Goal: Task Accomplishment & Management: Manage account settings

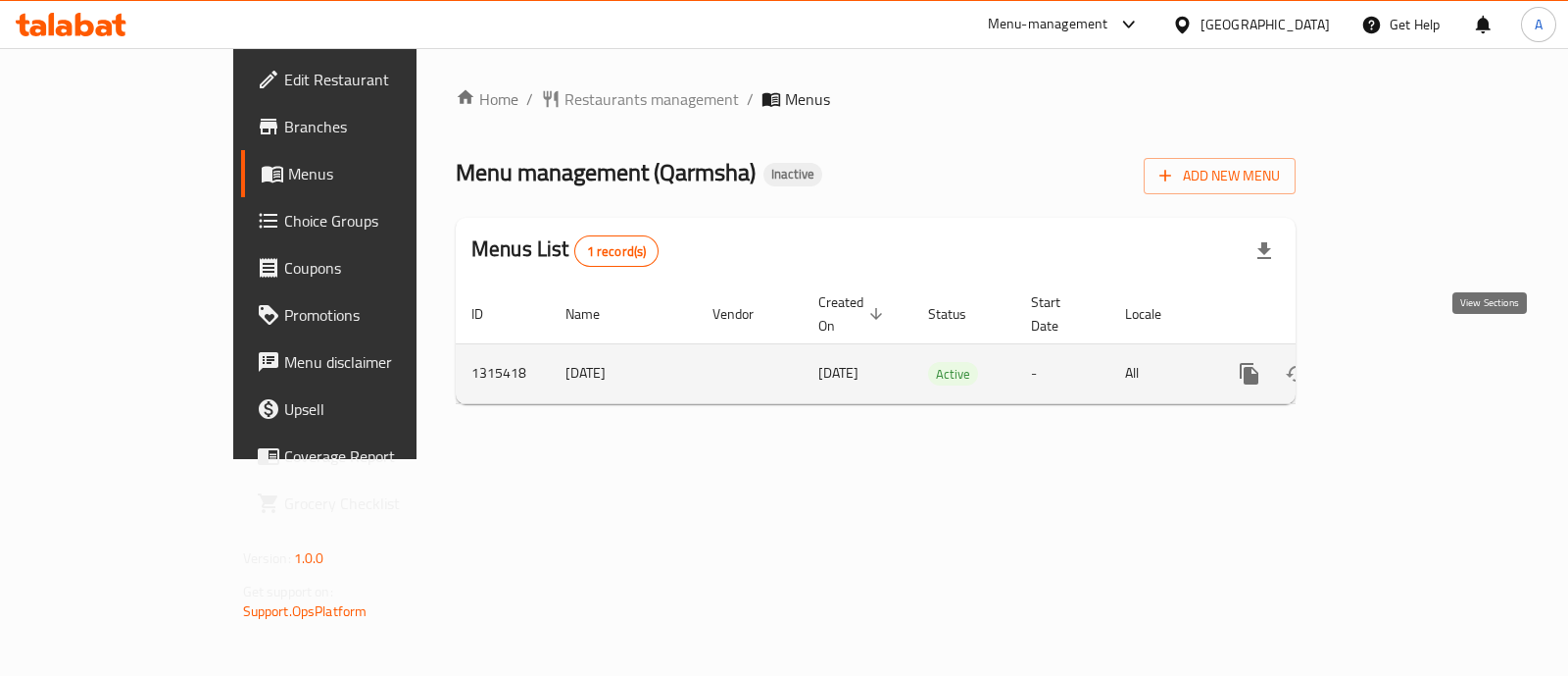
click at [1403, 362] on icon "enhanced table" at bounding box center [1391, 374] width 24 height 24
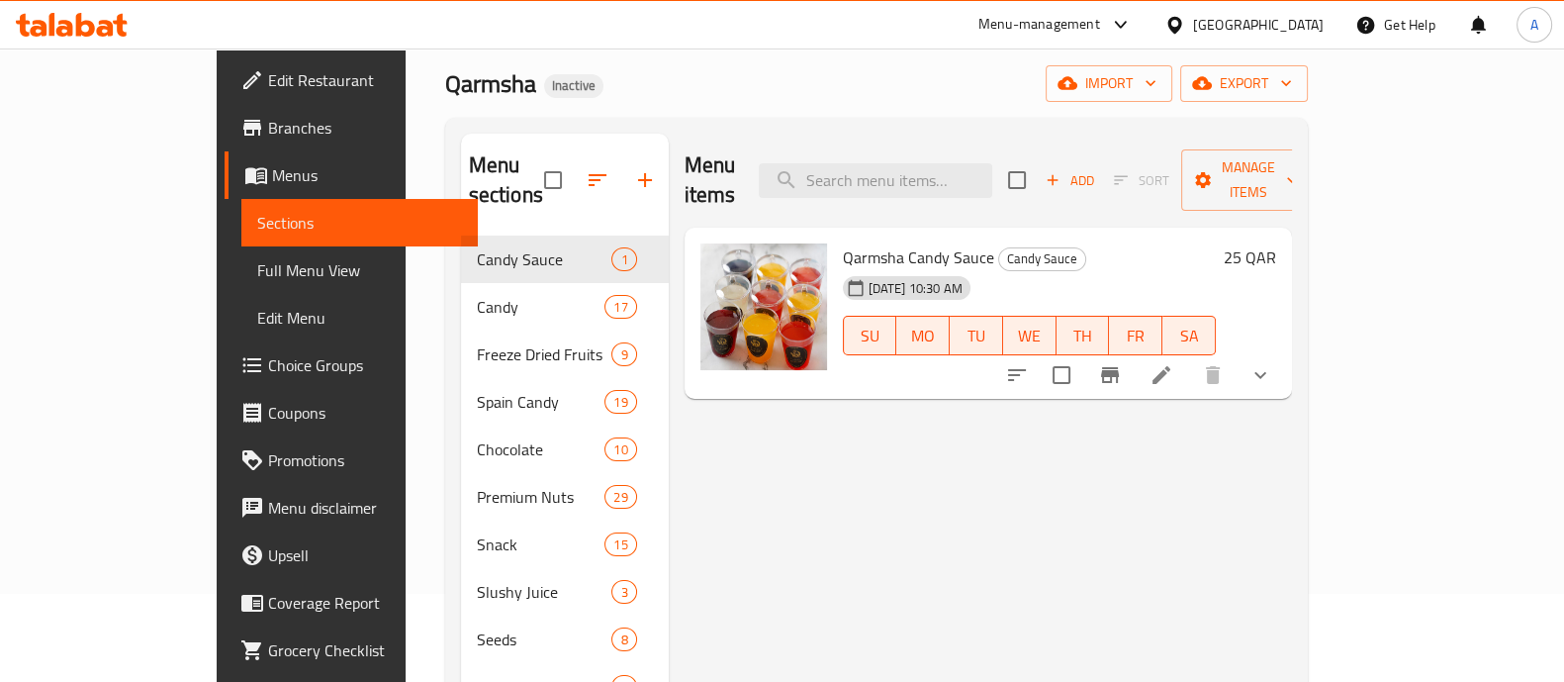
scroll to position [123, 0]
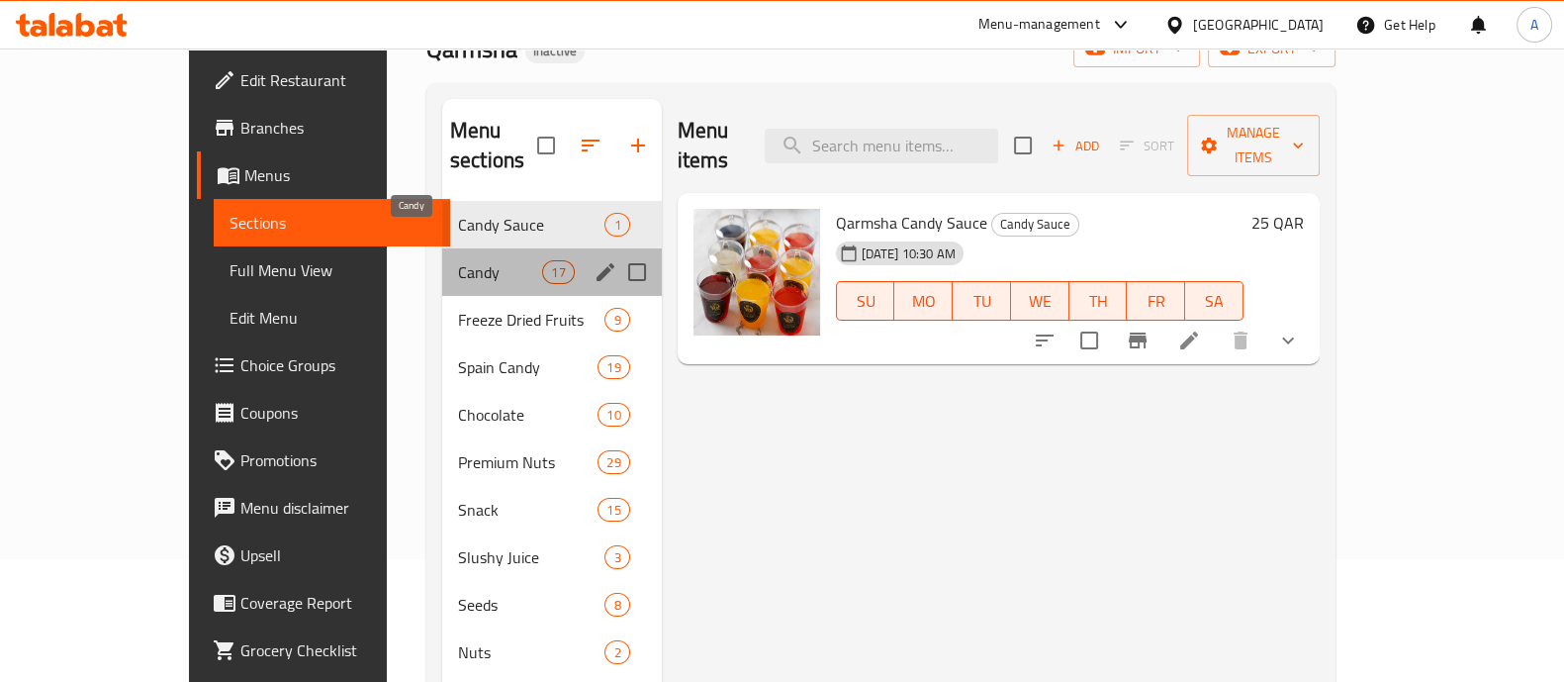
click at [458, 260] on span "Candy" at bounding box center [500, 272] width 84 height 24
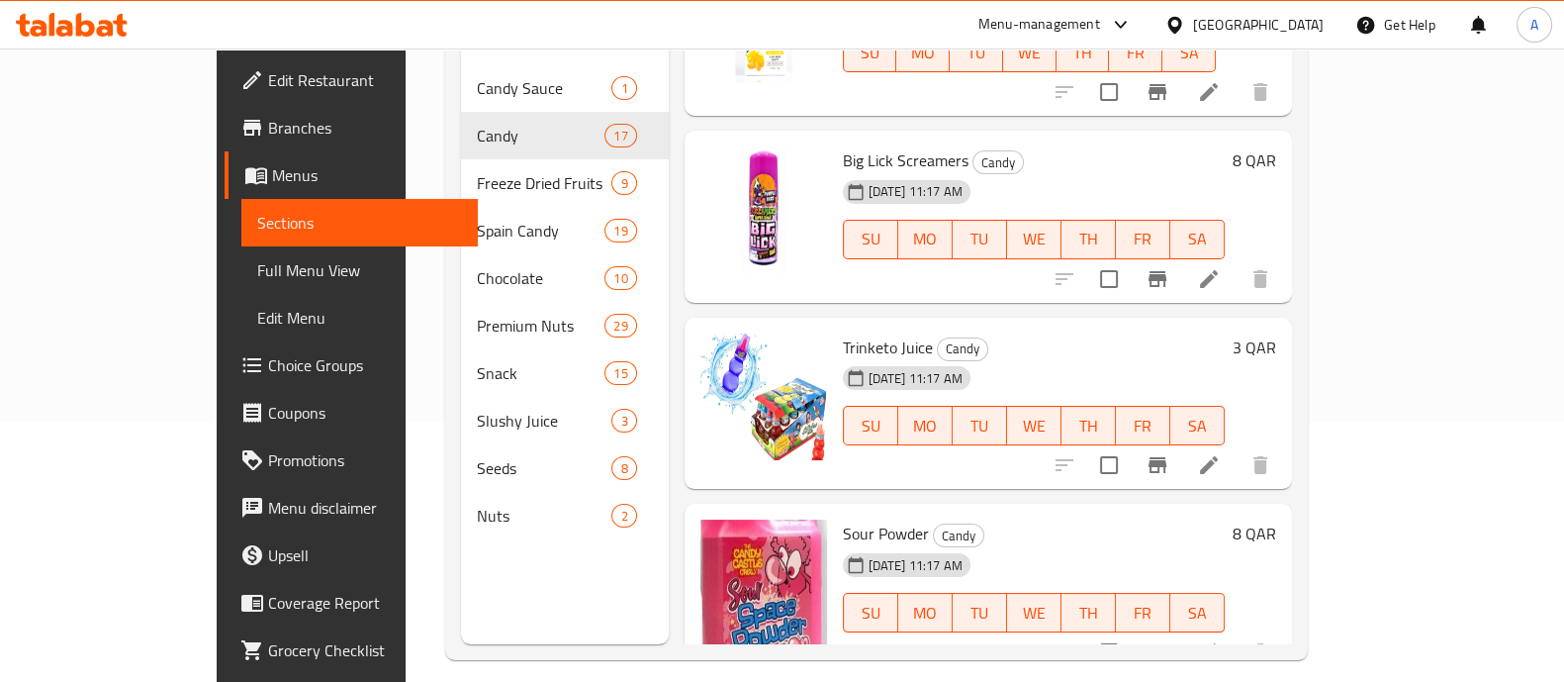
scroll to position [277, 0]
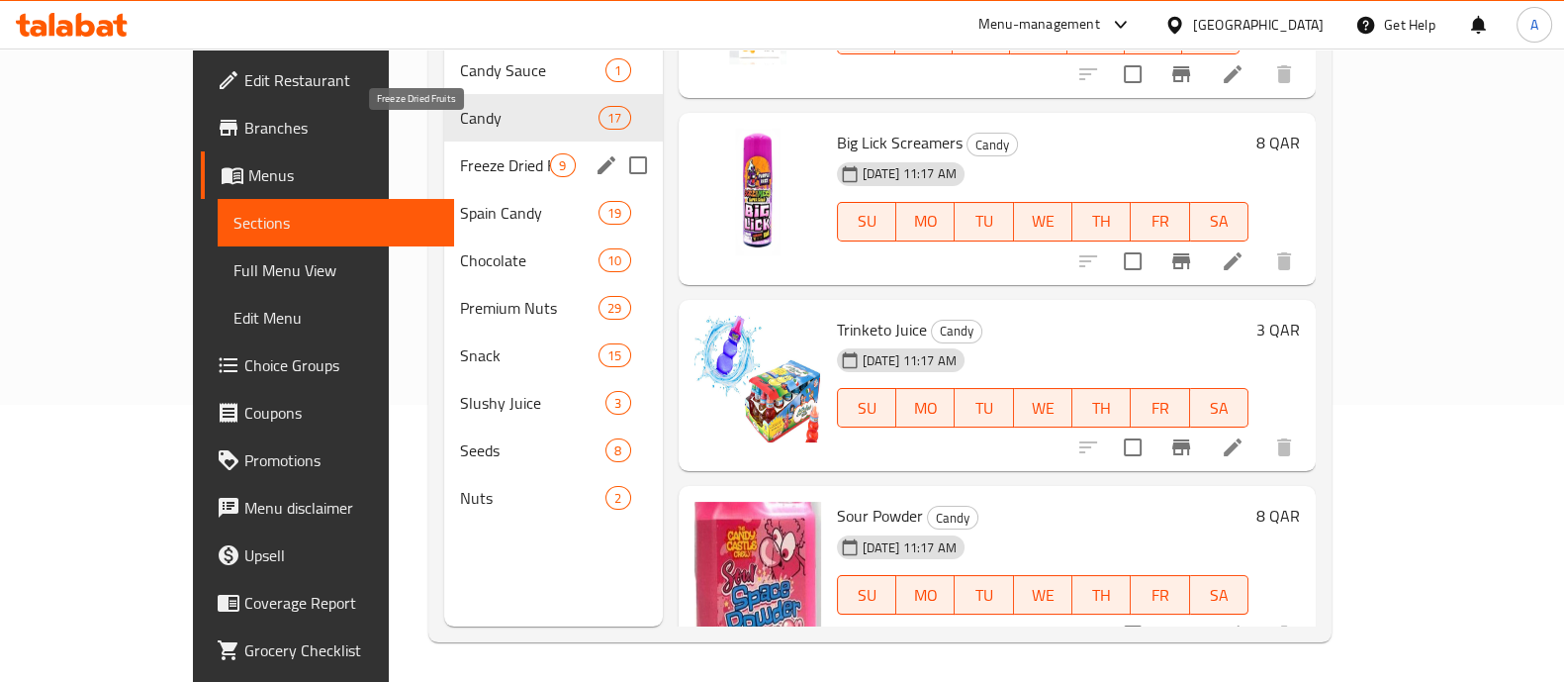
click at [460, 153] on span "Freeze Dried Fruits" at bounding box center [505, 165] width 90 height 24
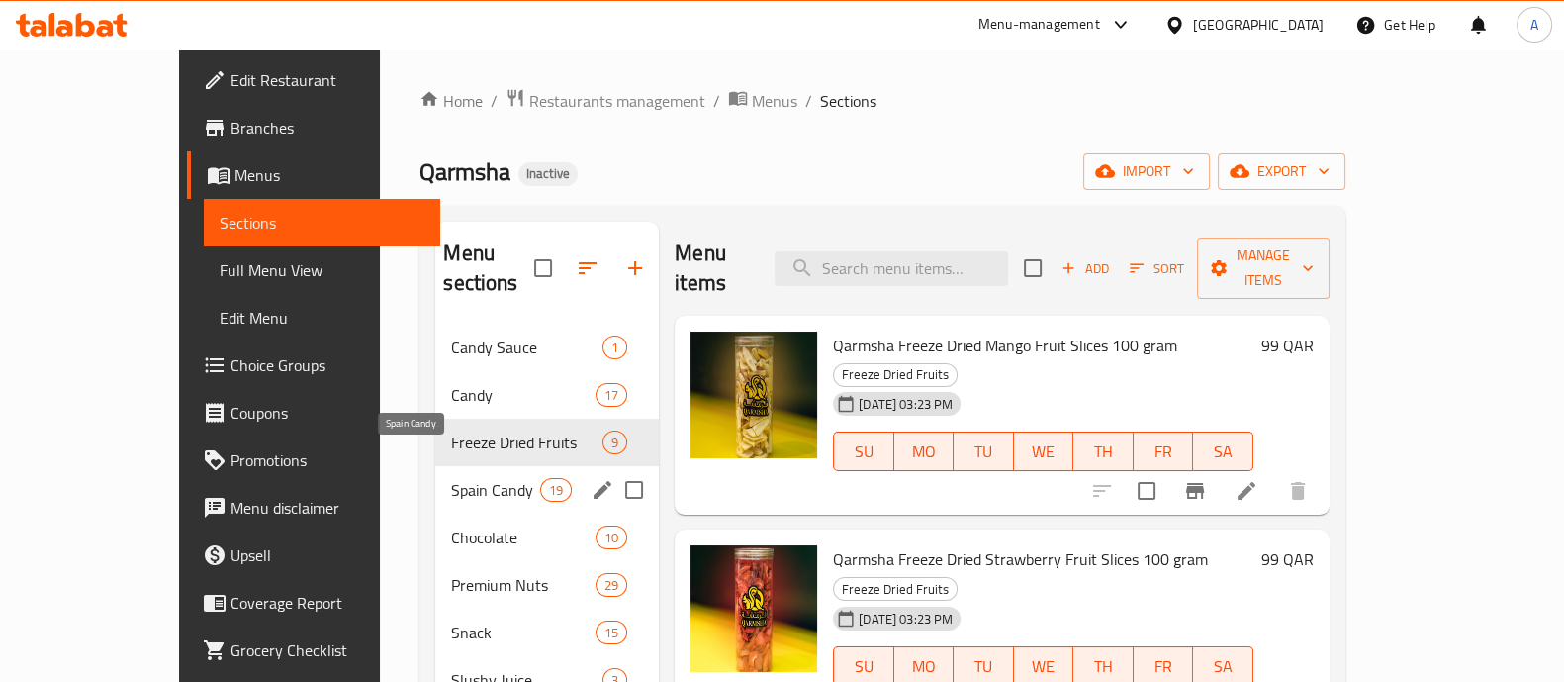
click at [451, 478] on span "Spain Candy" at bounding box center [495, 490] width 89 height 24
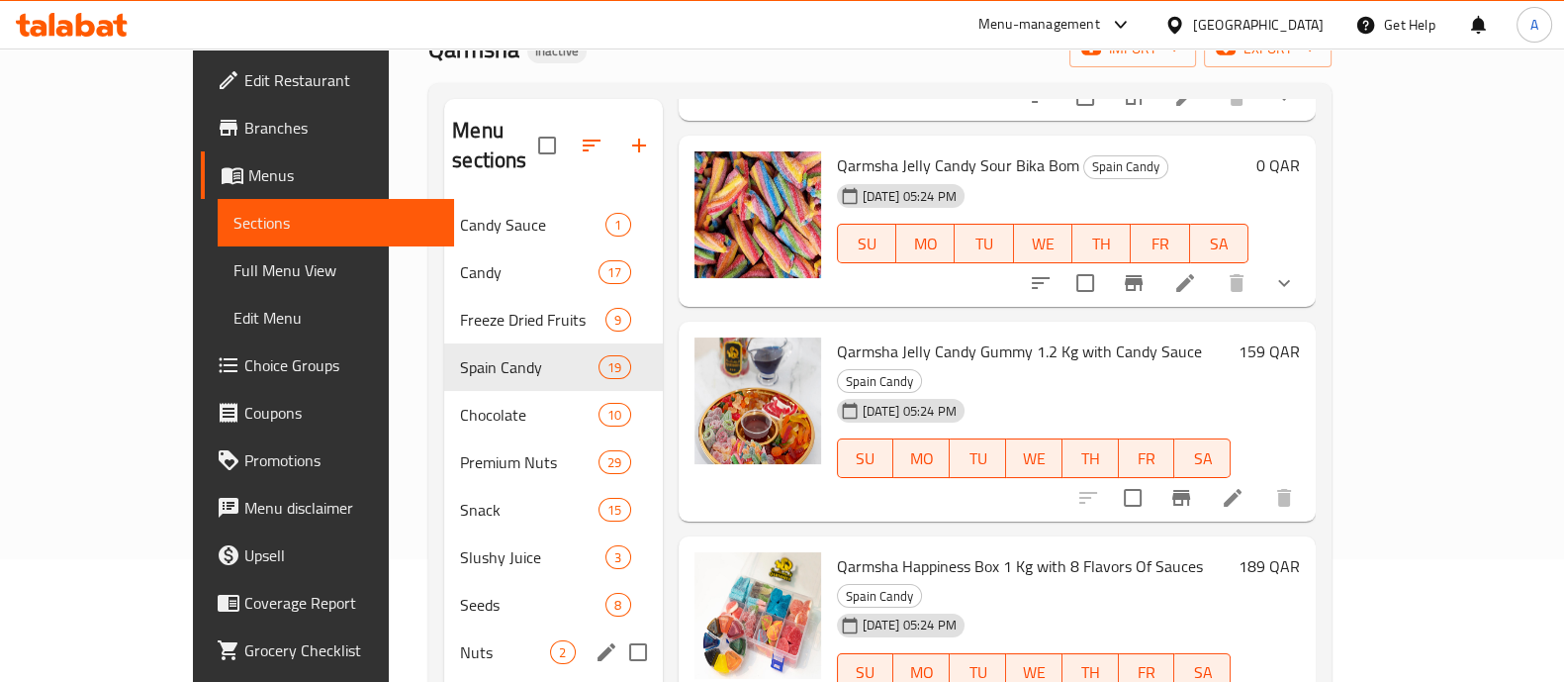
scroll to position [246, 0]
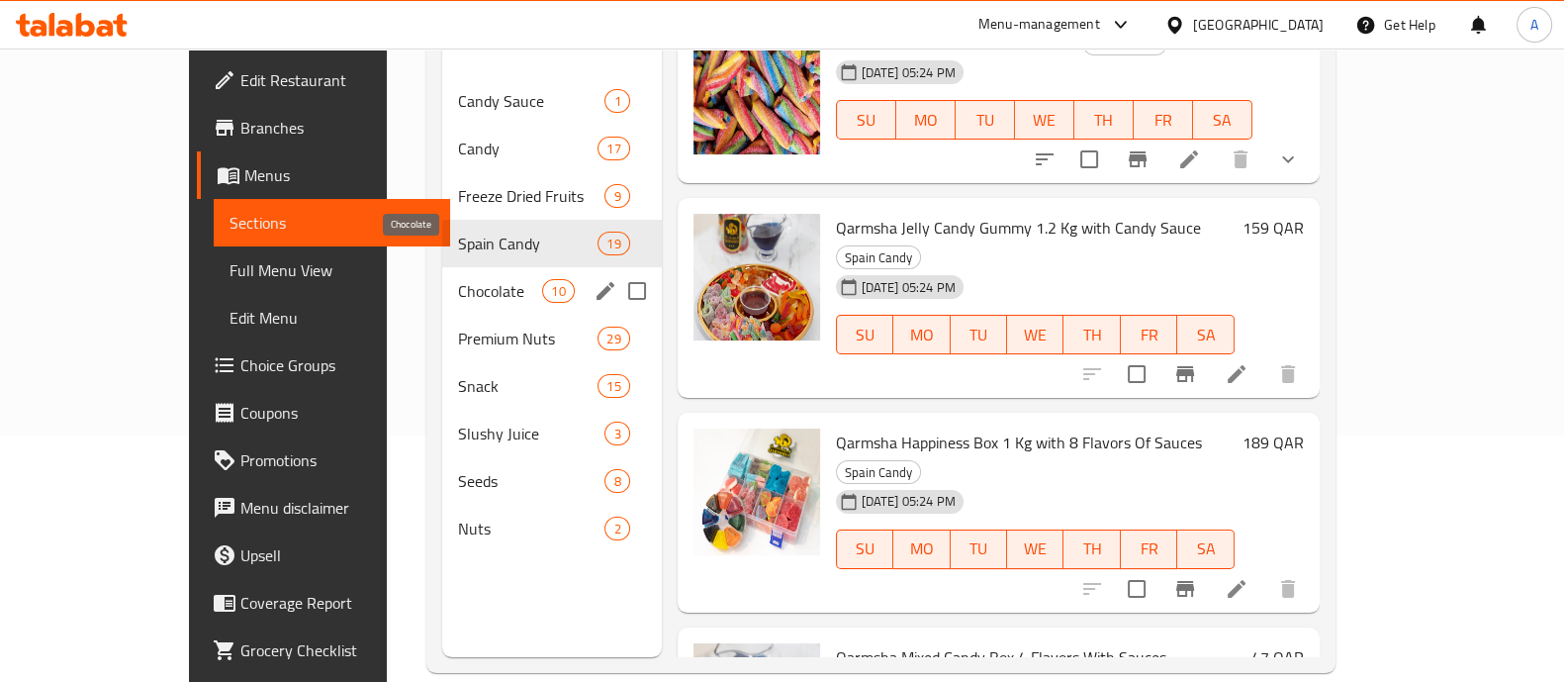
click at [458, 279] on span "Chocolate" at bounding box center [500, 291] width 84 height 24
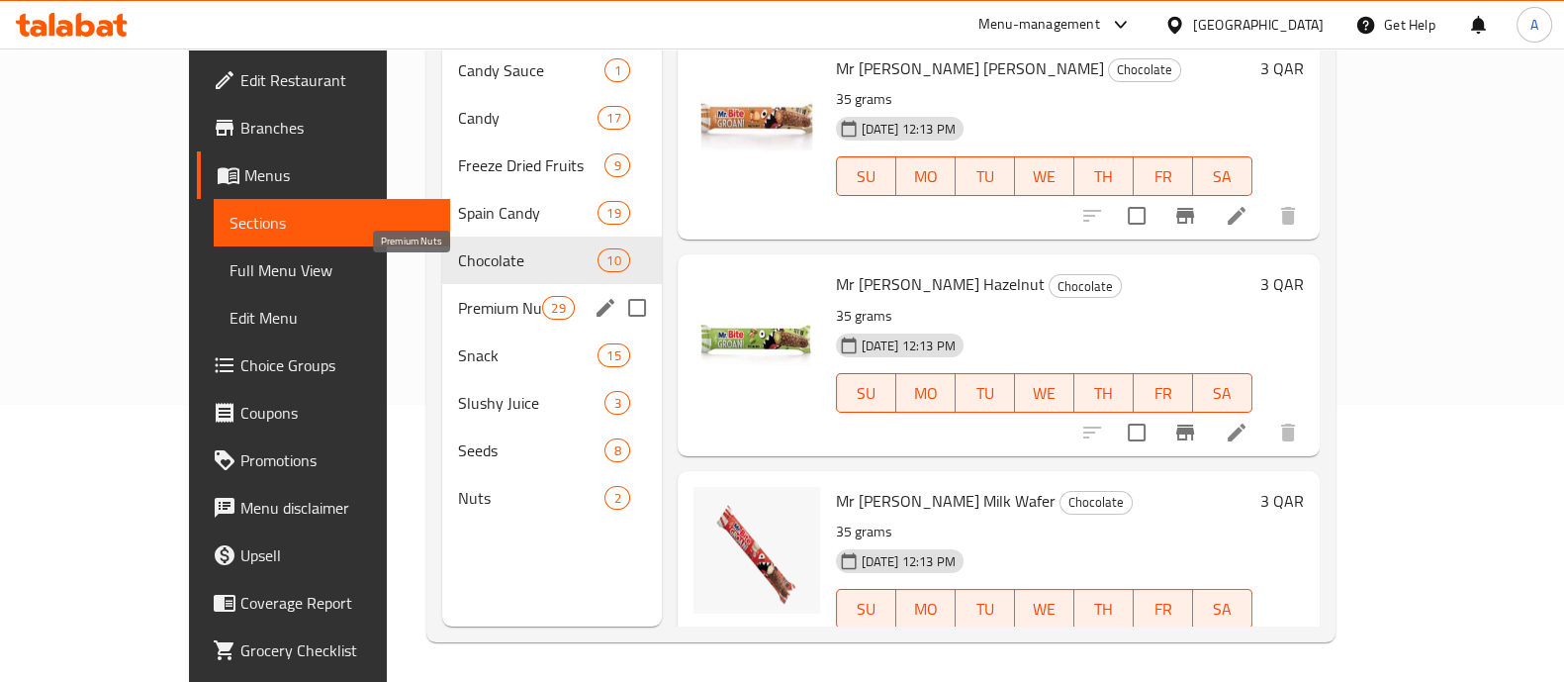
click at [458, 296] on span "Premium Nuts" at bounding box center [500, 308] width 84 height 24
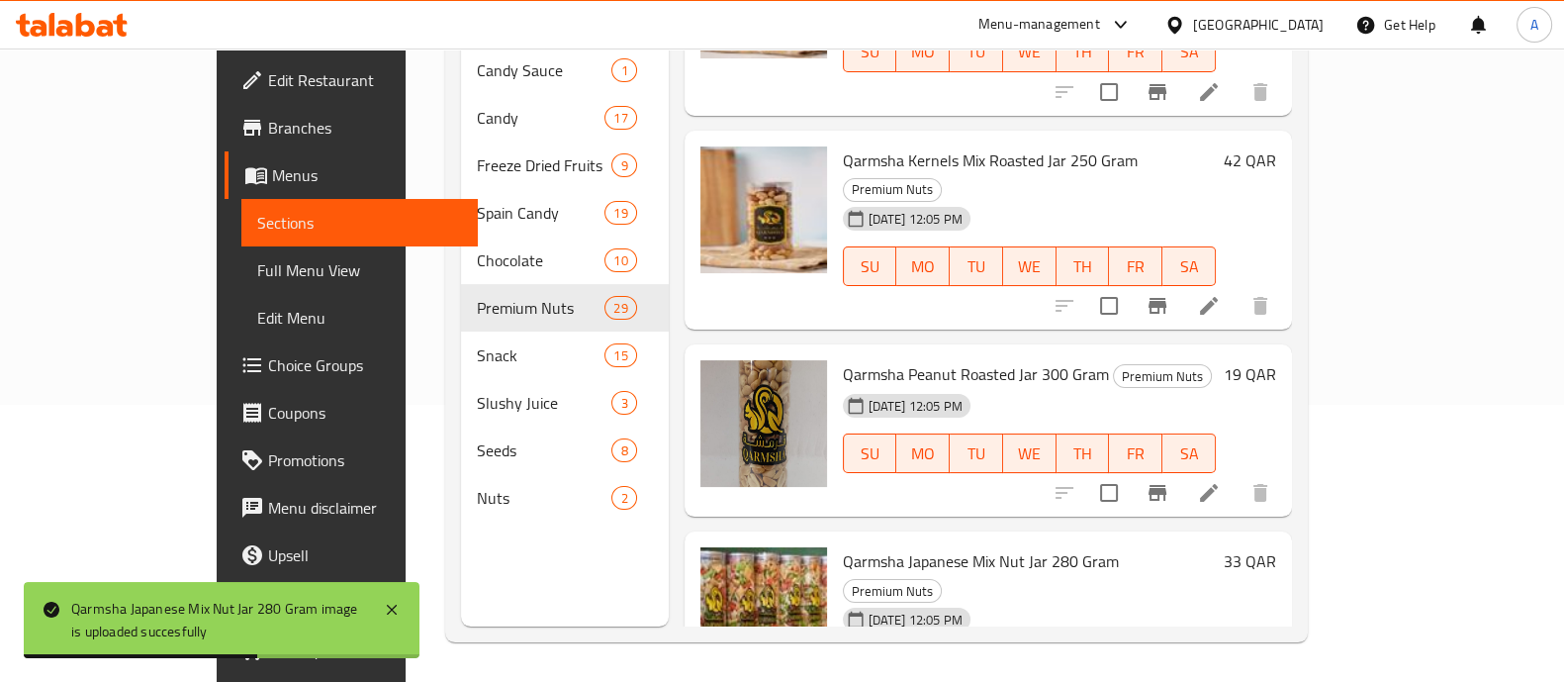
scroll to position [4777, 0]
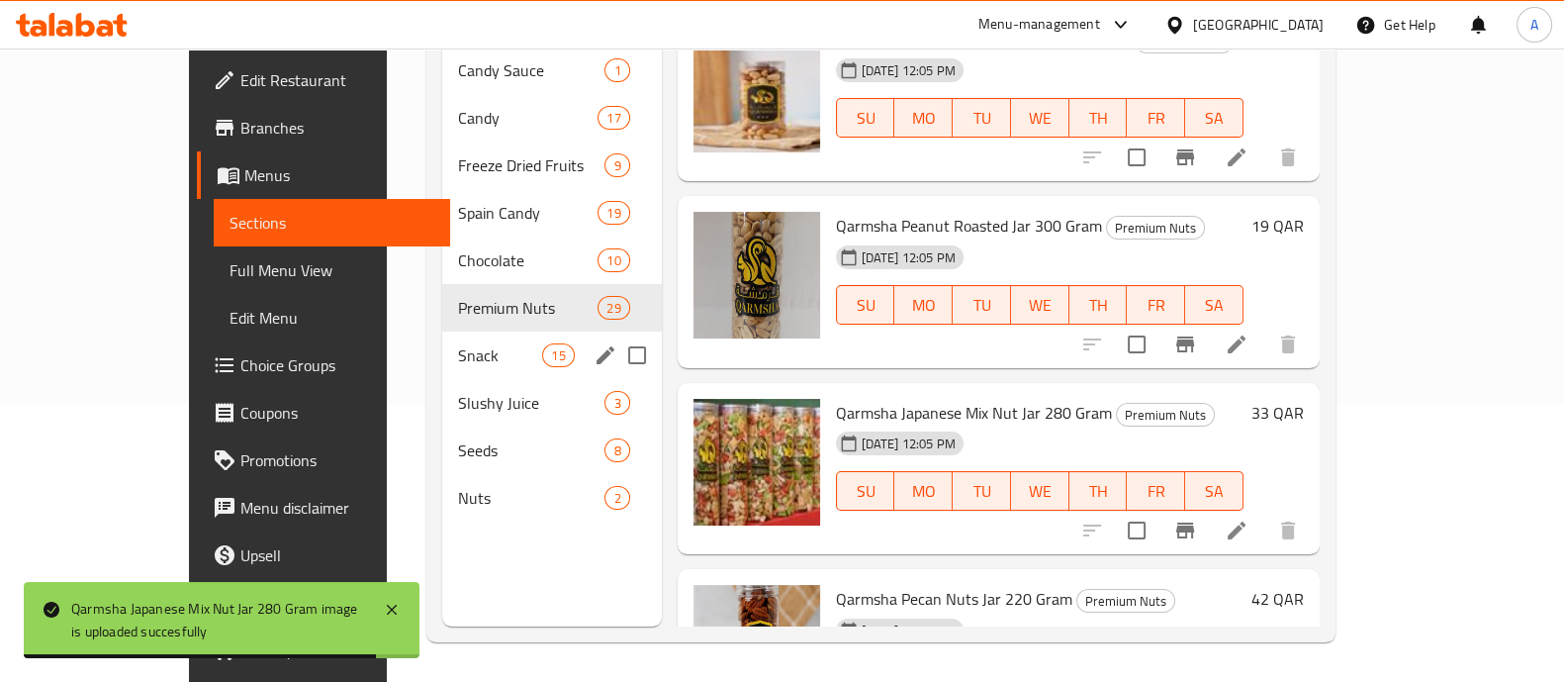
click at [458, 343] on span "Snack" at bounding box center [500, 355] width 84 height 24
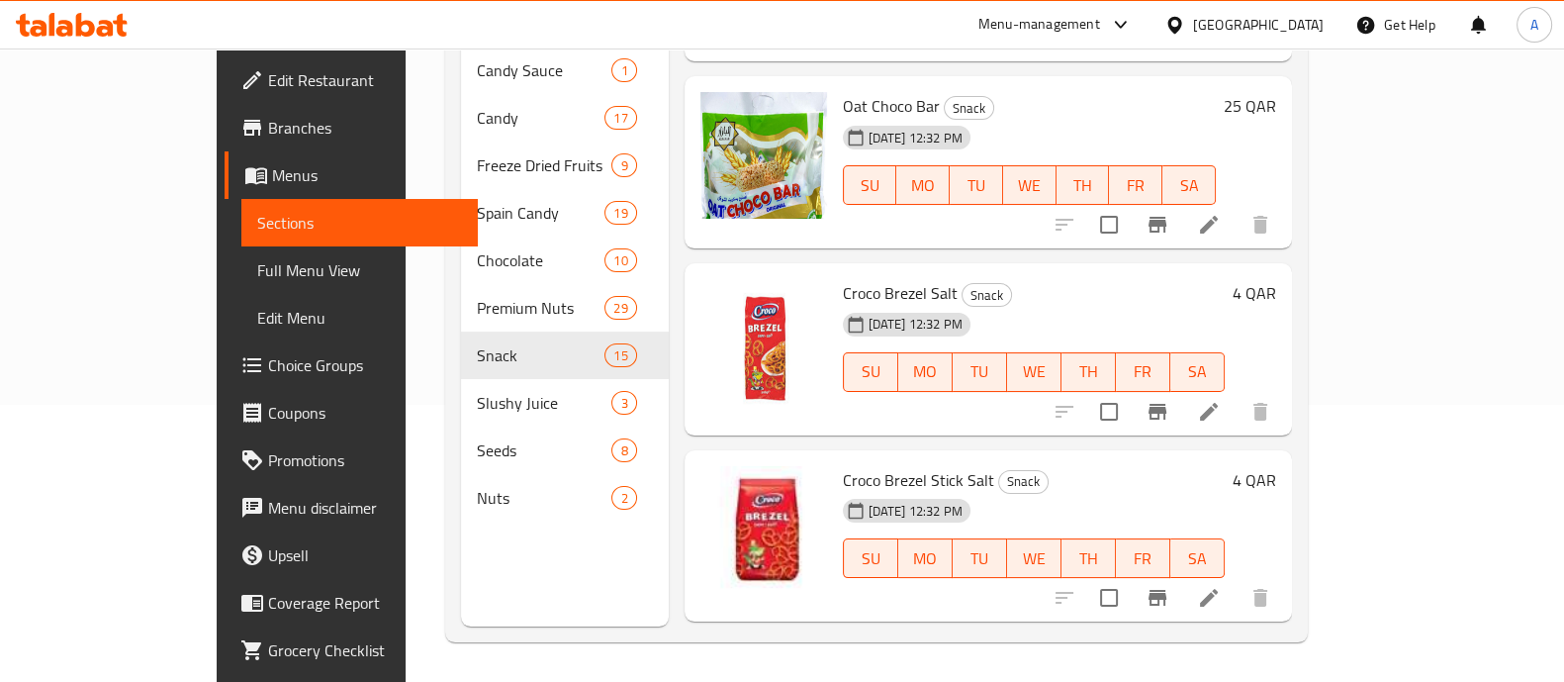
scroll to position [2166, 0]
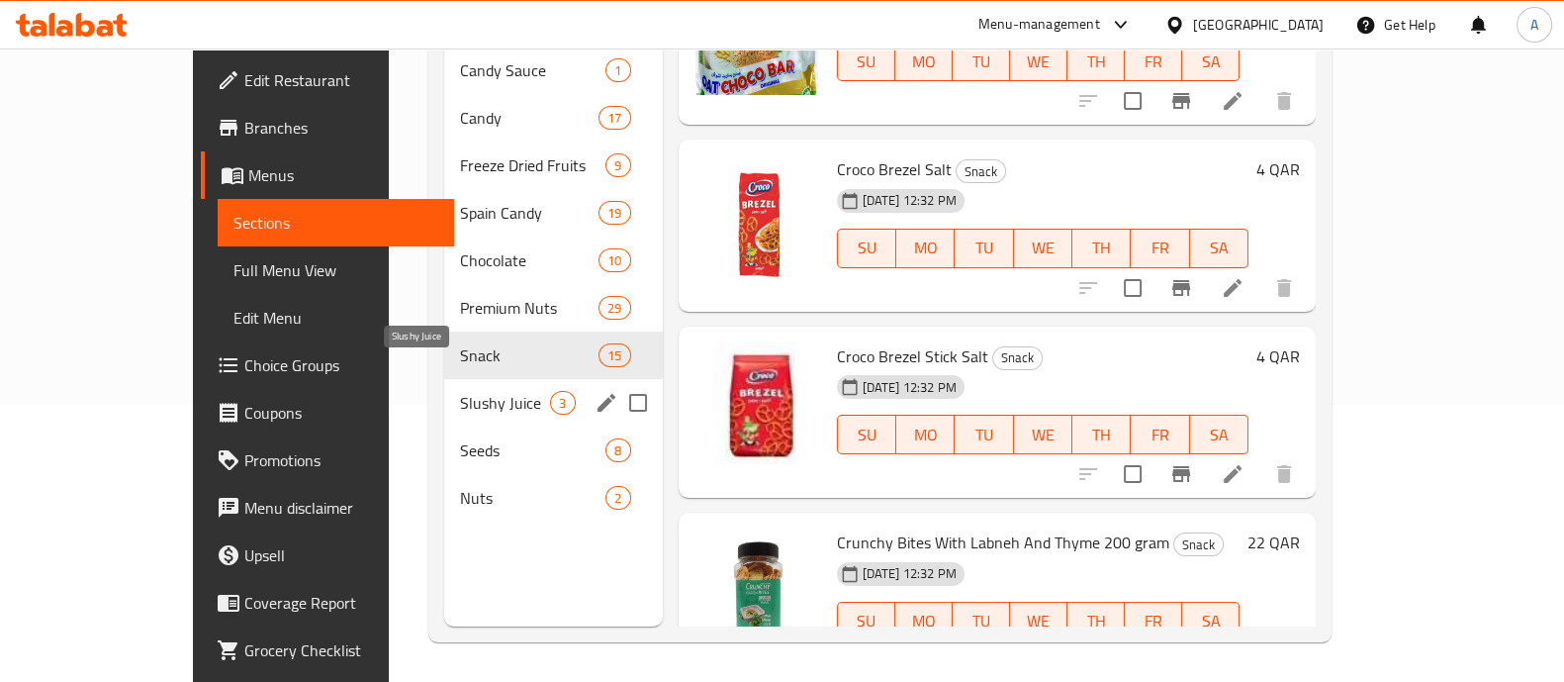
click at [460, 391] on span "Slushy Juice" at bounding box center [505, 403] width 90 height 24
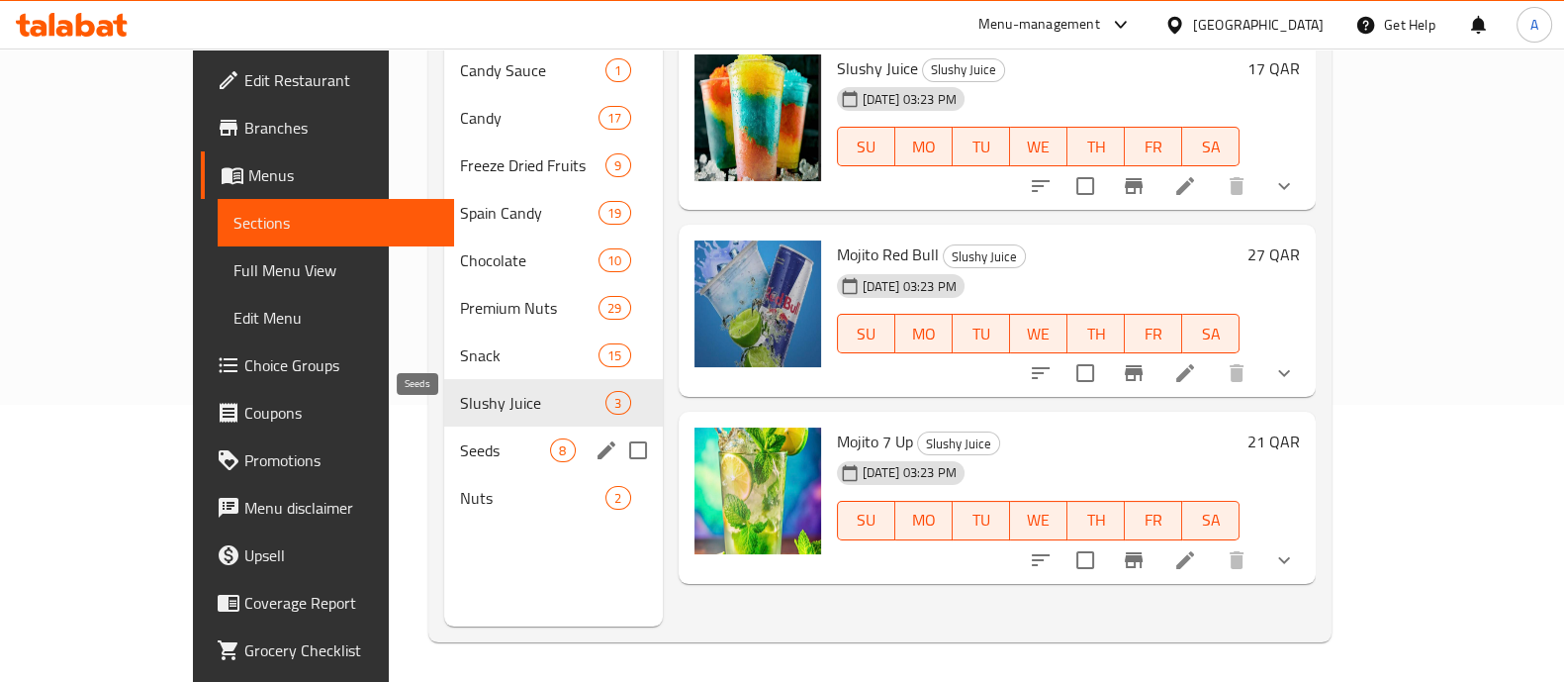
click at [460, 438] on span "Seeds" at bounding box center [505, 450] width 90 height 24
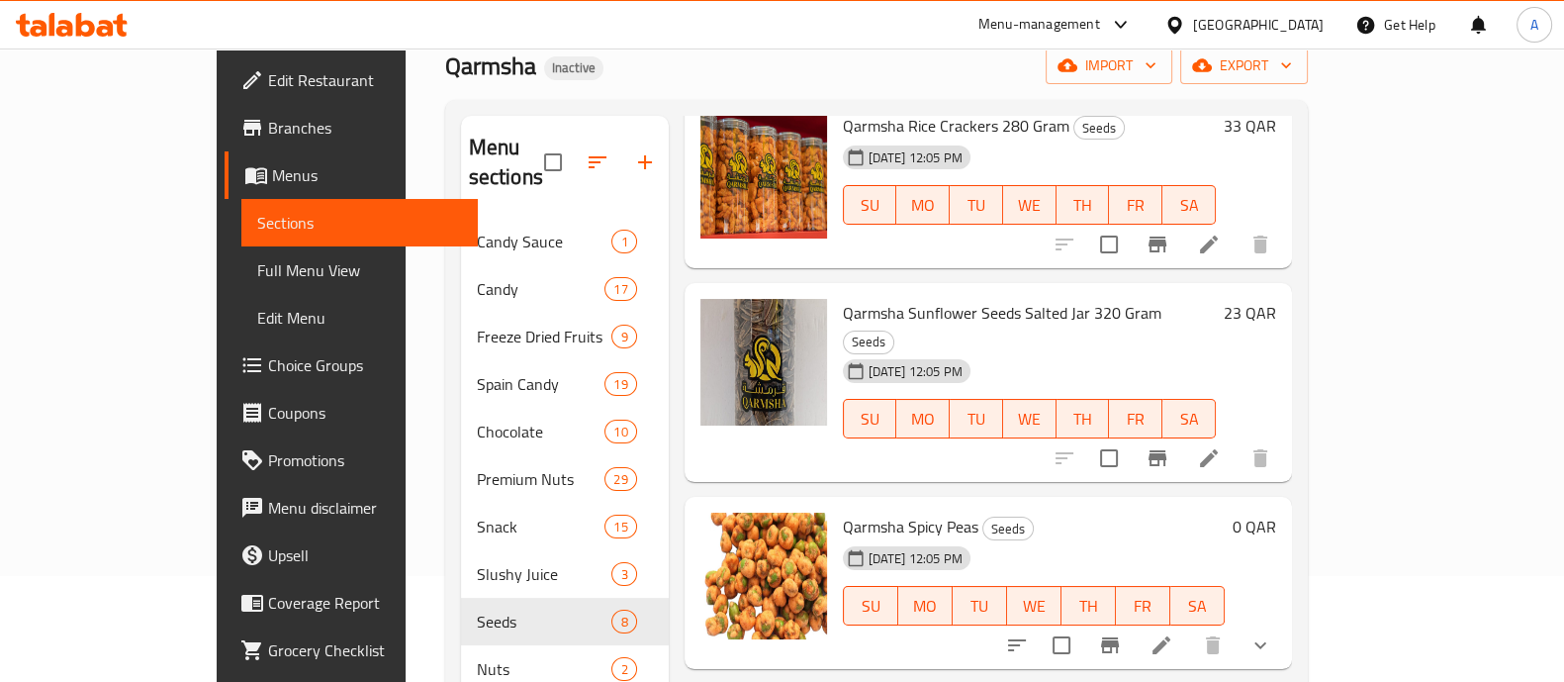
scroll to position [277, 0]
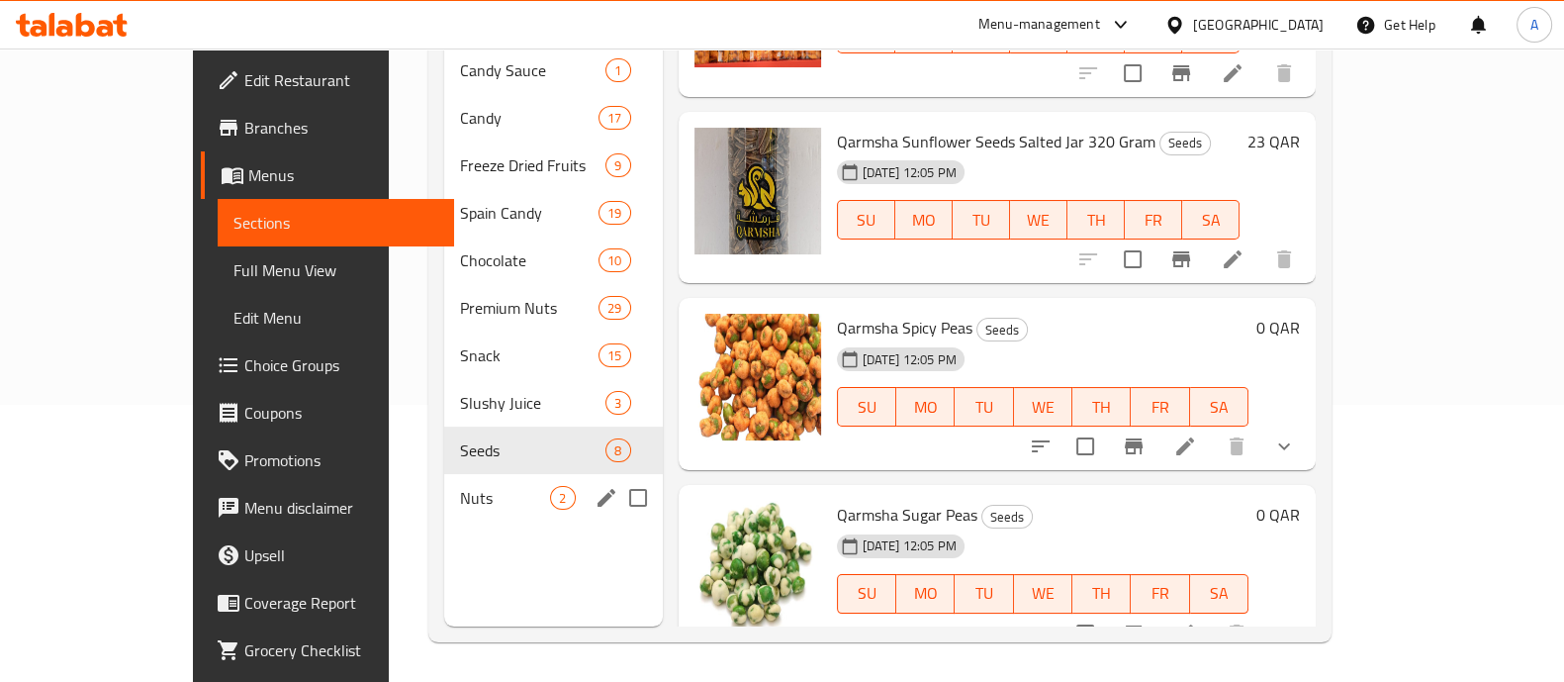
click at [460, 486] on span "Nuts" at bounding box center [505, 498] width 90 height 24
